Goal: Task Accomplishment & Management: Use online tool/utility

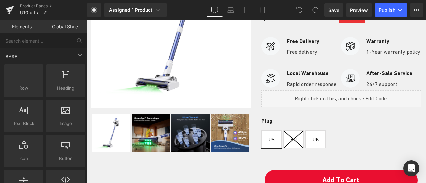
scroll to position [133, 0]
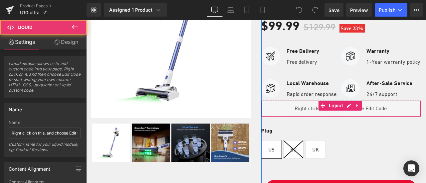
click at [336, 117] on div "Liquid" at bounding box center [341, 108] width 160 height 17
click at [305, 117] on div "Liquid" at bounding box center [341, 108] width 160 height 17
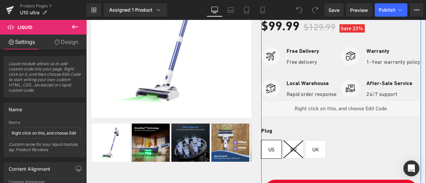
click at [344, 113] on div "Liquid" at bounding box center [341, 108] width 160 height 17
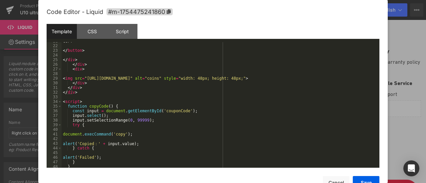
scroll to position [126, 0]
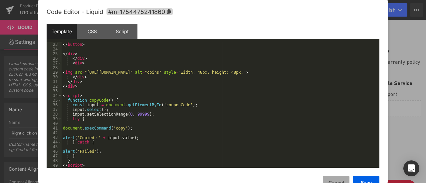
click at [344, 179] on button "Cancel" at bounding box center [335, 182] width 27 height 13
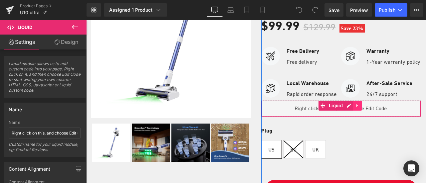
click at [356, 107] on icon at bounding box center [356, 105] width 1 height 3
click at [291, 115] on div "Liquid" at bounding box center [341, 108] width 160 height 17
click at [344, 111] on link at bounding box center [344, 106] width 9 height 10
click at [376, 116] on div "Liquid" at bounding box center [341, 108] width 160 height 17
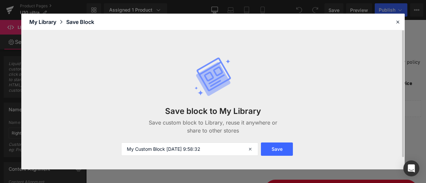
scroll to position [13, 0]
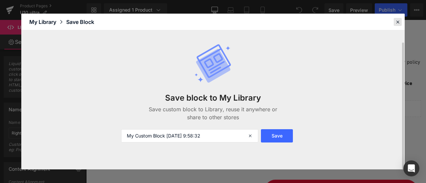
click at [400, 20] on icon at bounding box center [397, 22] width 6 height 6
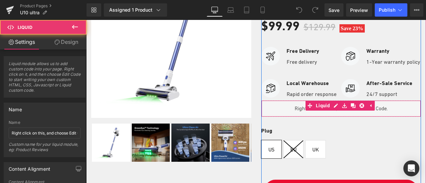
click at [385, 117] on div "Liquid" at bounding box center [341, 108] width 160 height 17
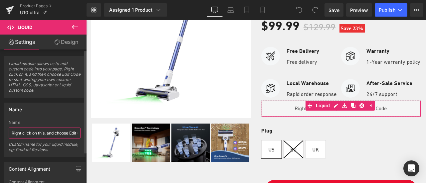
scroll to position [0, 14]
drag, startPoint x: 54, startPoint y: 132, endPoint x: 85, endPoint y: 130, distance: 31.3
click at [85, 130] on div "Liquid module allows us to add custom code into your page. Right click on it, a…" at bounding box center [43, 118] width 86 height 137
click at [59, 133] on input "Right click on this, and choose Edit Code." at bounding box center [45, 133] width 72 height 11
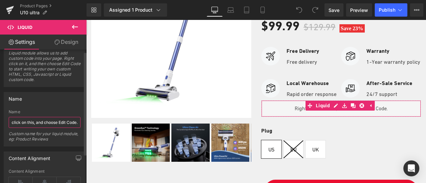
scroll to position [0, 0]
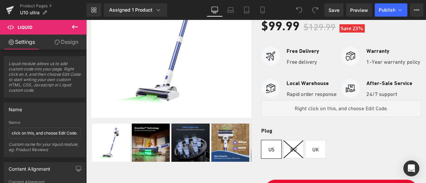
click at [38, 29] on span "Liquid" at bounding box center [40, 27] width 66 height 15
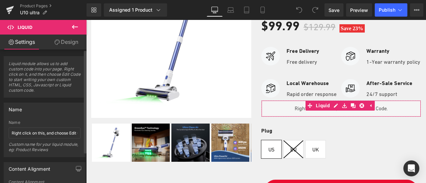
click at [52, 78] on span "Liquid module allows us to add custom code into your page. Right click on it, a…" at bounding box center [45, 79] width 72 height 36
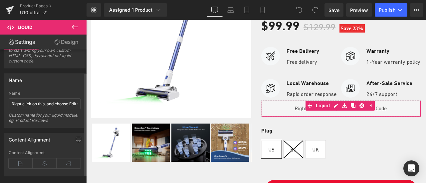
scroll to position [40, 0]
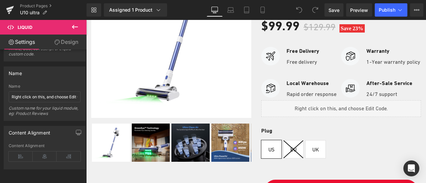
click at [76, 22] on button at bounding box center [74, 27] width 23 height 15
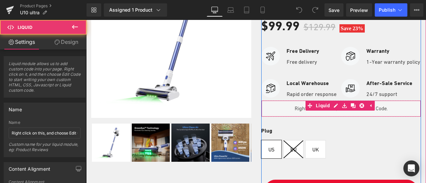
click at [384, 111] on div "Liquid" at bounding box center [341, 108] width 160 height 17
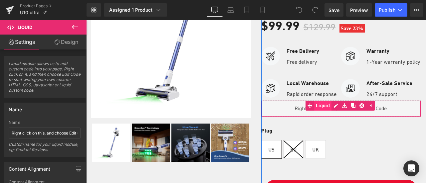
click at [322, 111] on link "Liquid" at bounding box center [318, 106] width 26 height 10
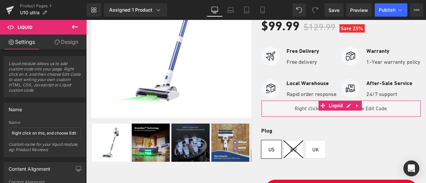
click at [64, 43] on link "Design" at bounding box center [66, 42] width 43 height 15
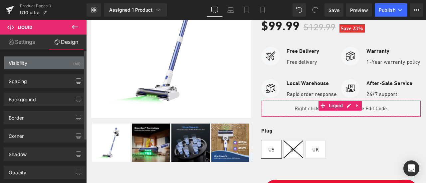
click at [45, 65] on div "Visibility (All)" at bounding box center [44, 63] width 81 height 13
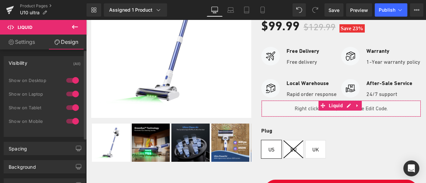
click at [72, 77] on div at bounding box center [72, 80] width 16 height 11
click at [75, 92] on div at bounding box center [72, 94] width 16 height 11
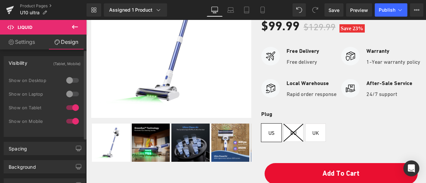
click at [74, 103] on div at bounding box center [72, 107] width 16 height 11
click at [72, 118] on div at bounding box center [72, 121] width 16 height 11
click at [71, 107] on div at bounding box center [72, 107] width 16 height 11
click at [70, 92] on div at bounding box center [72, 94] width 16 height 11
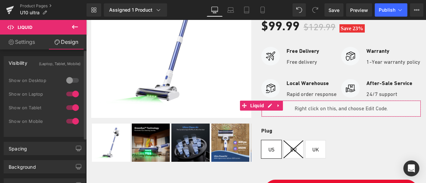
click at [67, 75] on div at bounding box center [72, 80] width 16 height 11
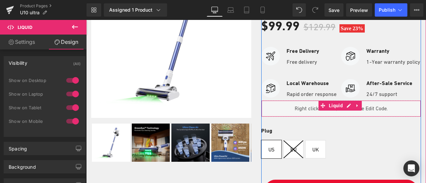
click at [372, 113] on div "Liquid" at bounding box center [341, 108] width 160 height 17
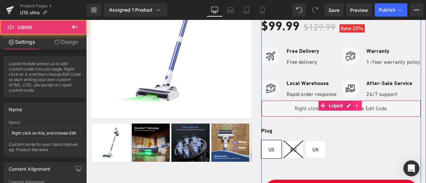
click at [356, 108] on icon at bounding box center [357, 105] width 5 height 5
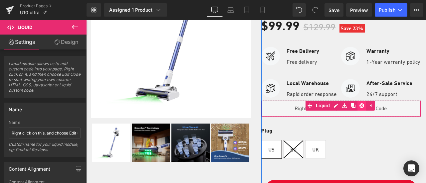
click at [361, 111] on link at bounding box center [361, 106] width 9 height 10
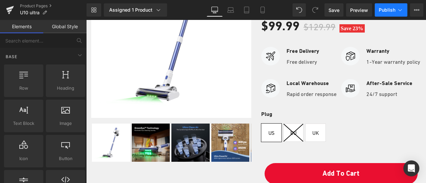
click at [400, 11] on icon at bounding box center [399, 10] width 7 height 7
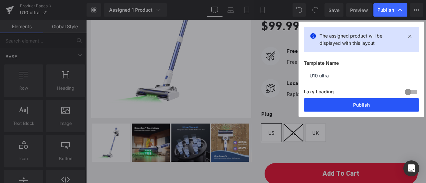
click at [365, 103] on button "Publish" at bounding box center [361, 104] width 115 height 13
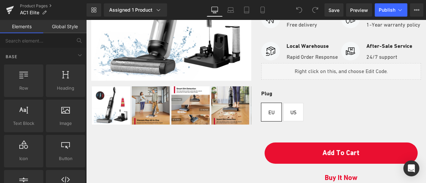
scroll to position [199, 0]
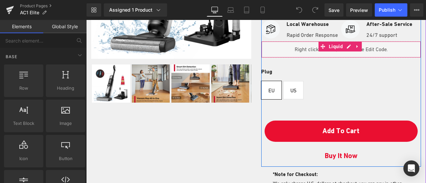
click at [338, 58] on div "Liquid" at bounding box center [341, 49] width 160 height 17
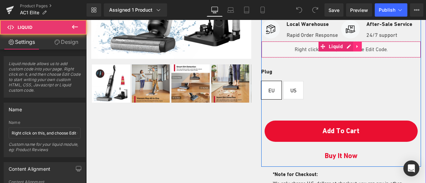
click at [355, 49] on icon at bounding box center [357, 46] width 5 height 5
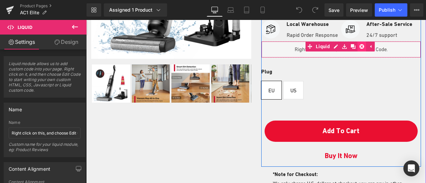
click at [359, 49] on icon at bounding box center [361, 46] width 5 height 5
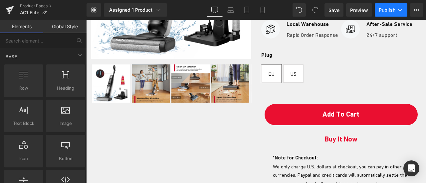
click at [392, 8] on span "Publish" at bounding box center [386, 9] width 17 height 5
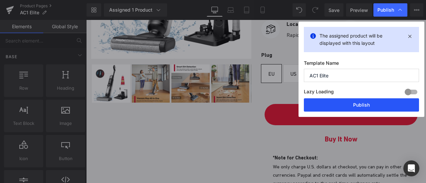
click at [363, 104] on button "Publish" at bounding box center [361, 104] width 115 height 13
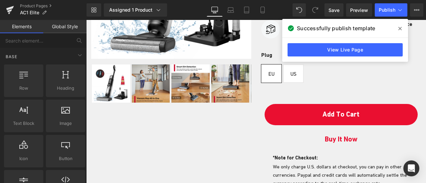
click at [400, 28] on icon at bounding box center [399, 28] width 3 height 3
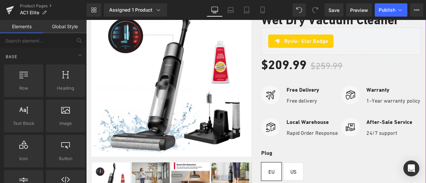
scroll to position [33, 0]
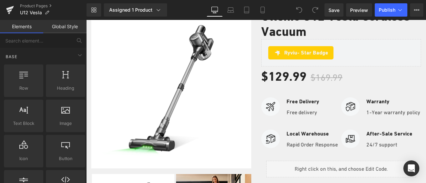
scroll to position [166, 0]
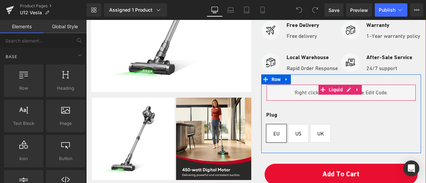
click at [355, 92] on icon at bounding box center [357, 89] width 5 height 5
click at [359, 92] on icon at bounding box center [361, 89] width 5 height 5
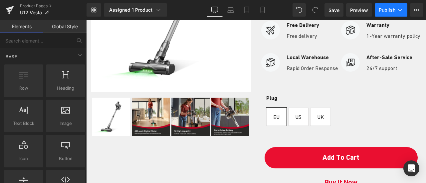
click at [387, 13] on button "Publish" at bounding box center [390, 9] width 33 height 13
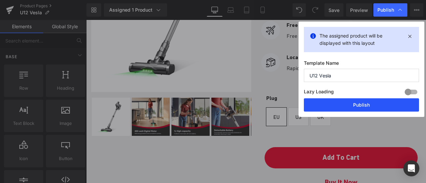
click at [356, 102] on button "Publish" at bounding box center [361, 104] width 115 height 13
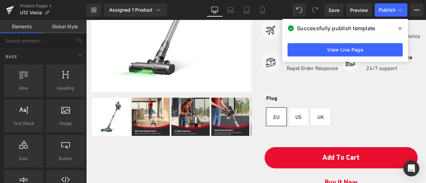
click at [399, 28] on icon at bounding box center [399, 28] width 3 height 3
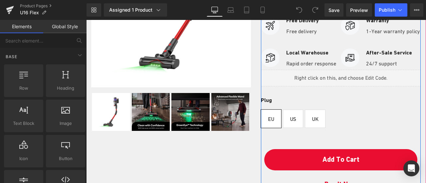
scroll to position [166, 0]
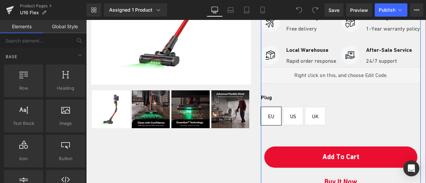
click at [343, 83] on div "Liquid" at bounding box center [341, 75] width 160 height 17
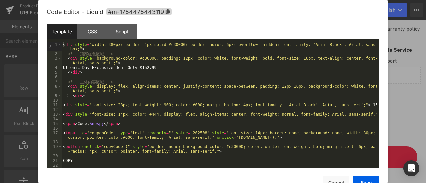
click at [406, 83] on div at bounding box center [213, 91] width 426 height 183
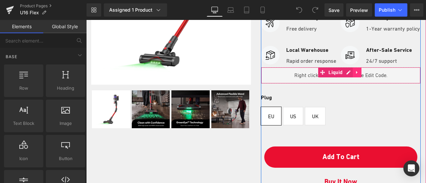
click at [352, 77] on link at bounding box center [356, 72] width 9 height 10
click at [359, 75] on icon at bounding box center [361, 72] width 5 height 5
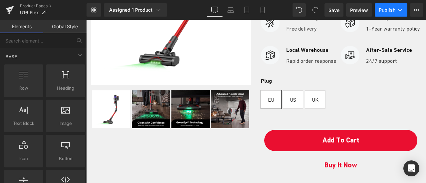
click at [396, 9] on icon at bounding box center [399, 10] width 7 height 7
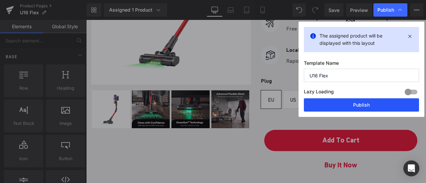
drag, startPoint x: 360, startPoint y: 107, endPoint x: 179, endPoint y: 51, distance: 190.0
click at [360, 107] on button "Publish" at bounding box center [361, 104] width 115 height 13
